Goal: Browse casually: Explore the website without a specific task or goal

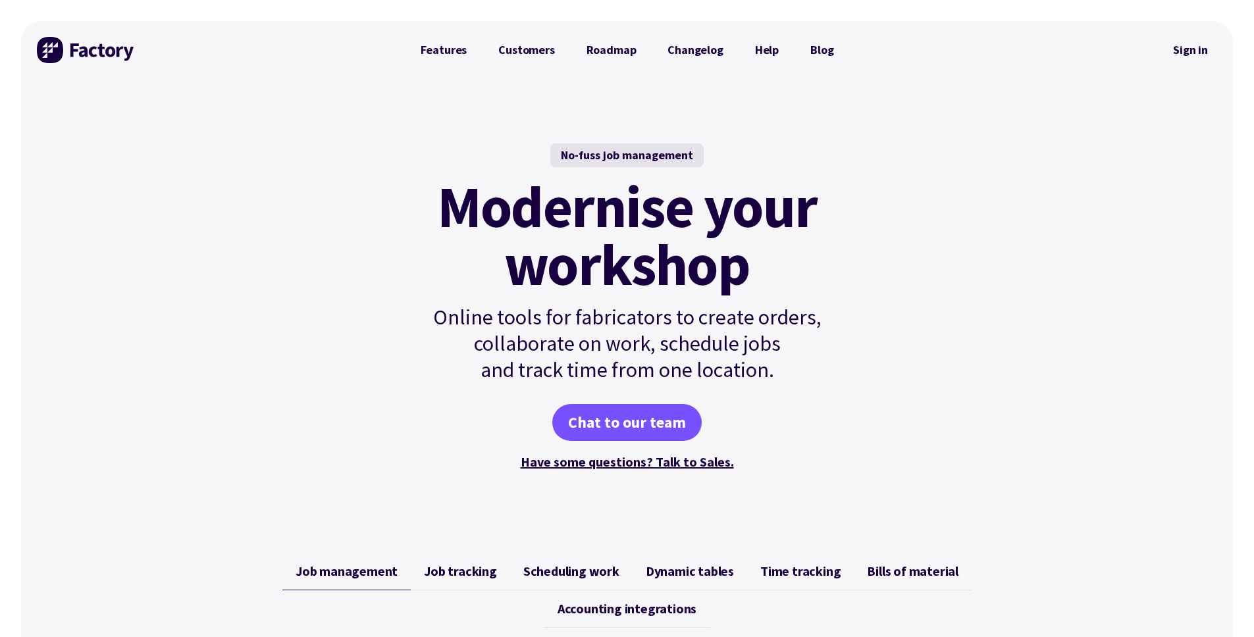
click at [727, 334] on p "Online tools for fabricators to create orders, collaborate on work, schedule jo…" at bounding box center [627, 343] width 445 height 79
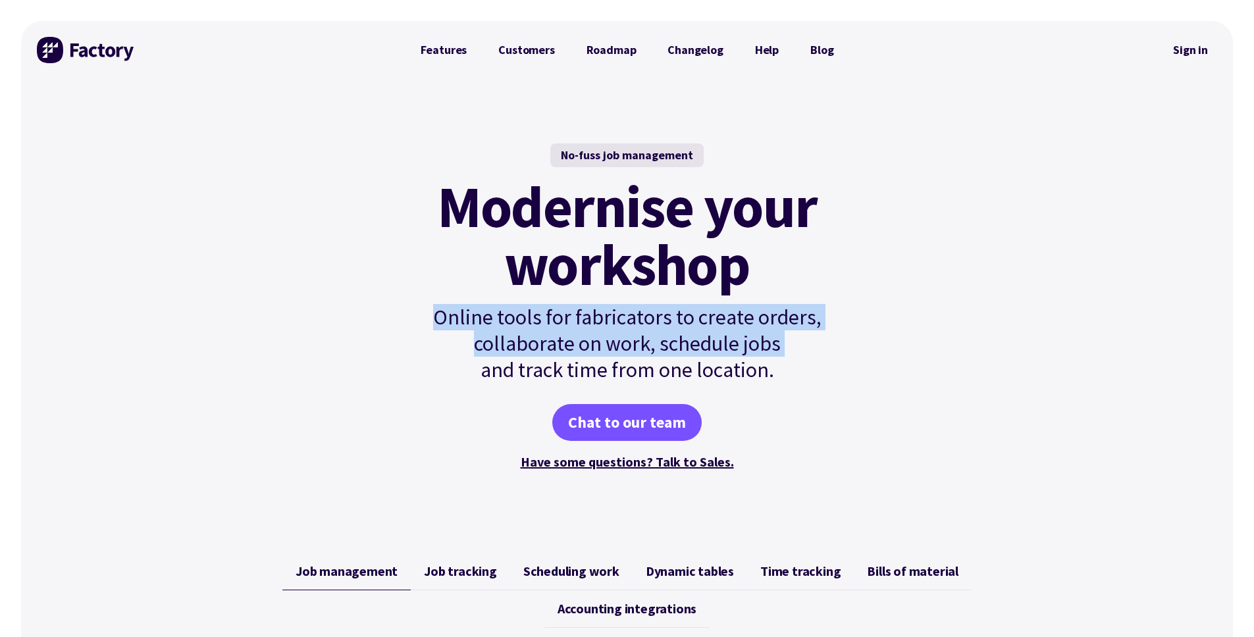
click at [727, 334] on p "Online tools for fabricators to create orders, collaborate on work, schedule jo…" at bounding box center [627, 343] width 445 height 79
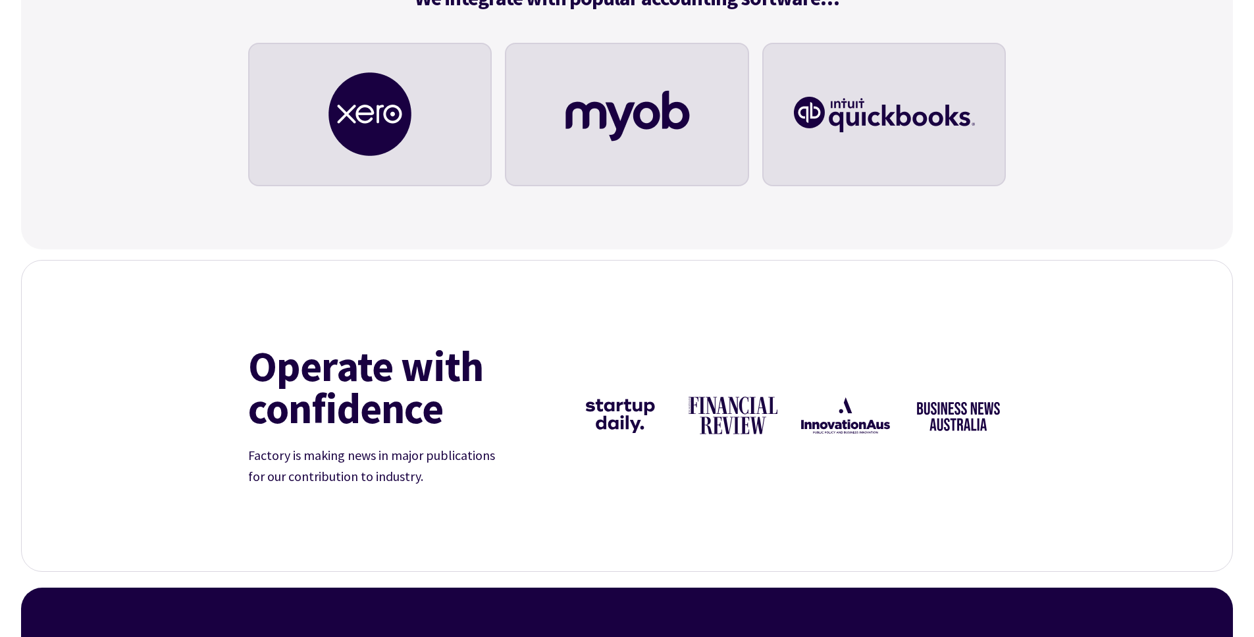
scroll to position [4658, 0]
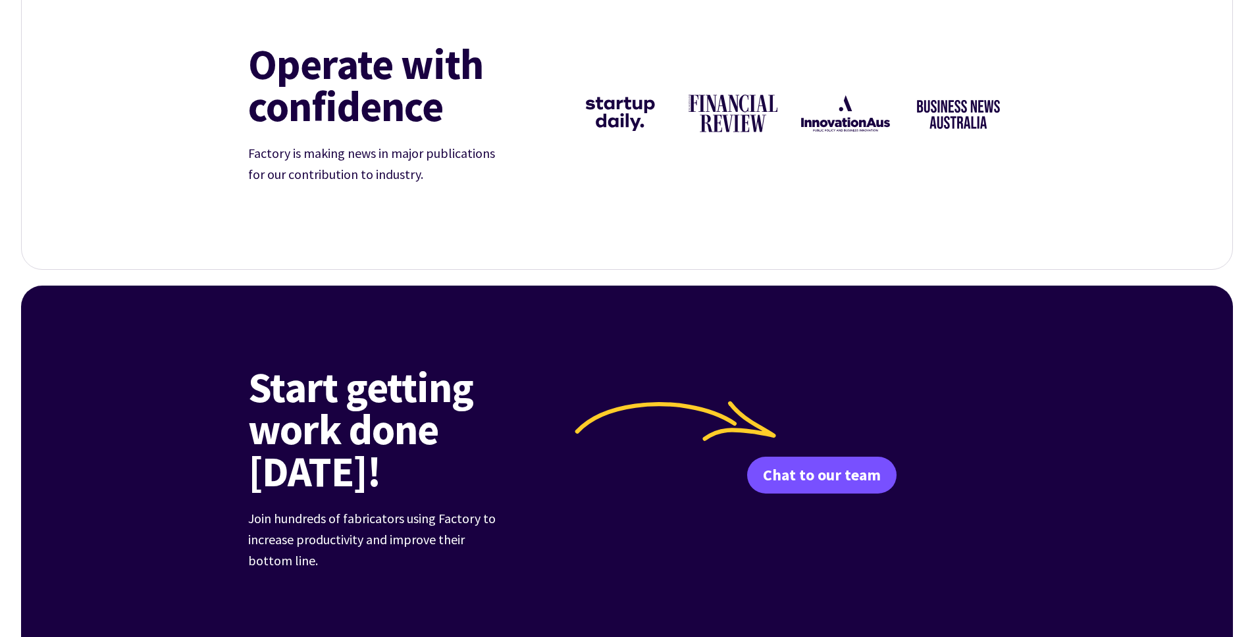
click at [712, 107] on img at bounding box center [733, 113] width 97 height 97
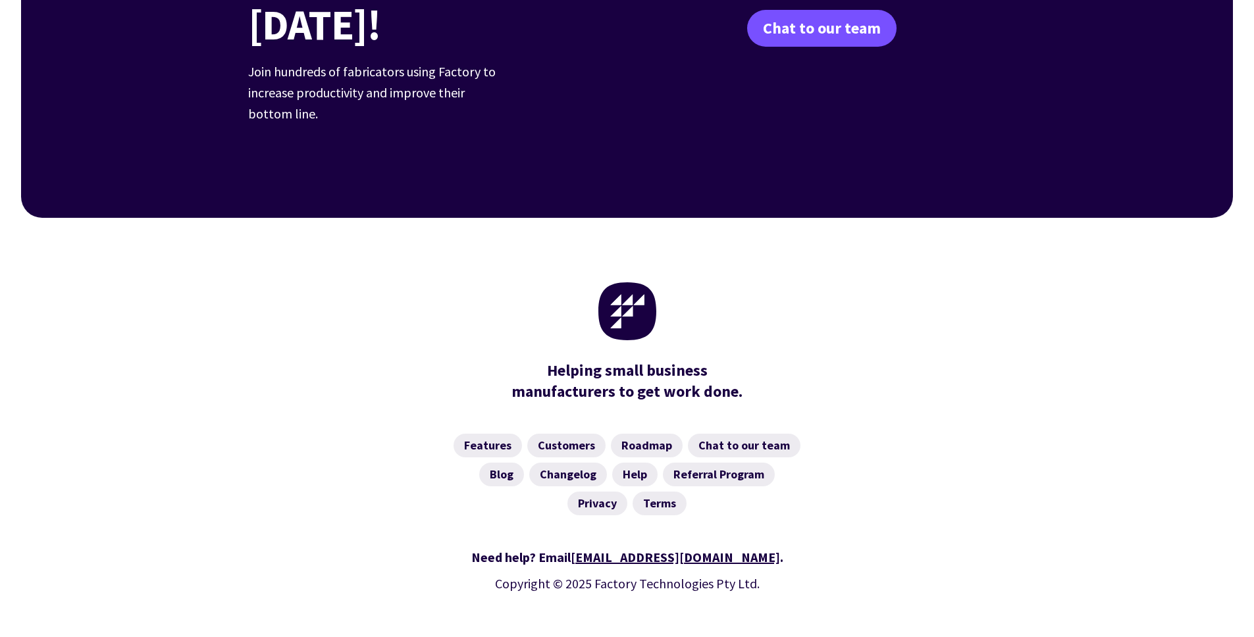
scroll to position [5106, 0]
